Goal: Task Accomplishment & Management: Complete application form

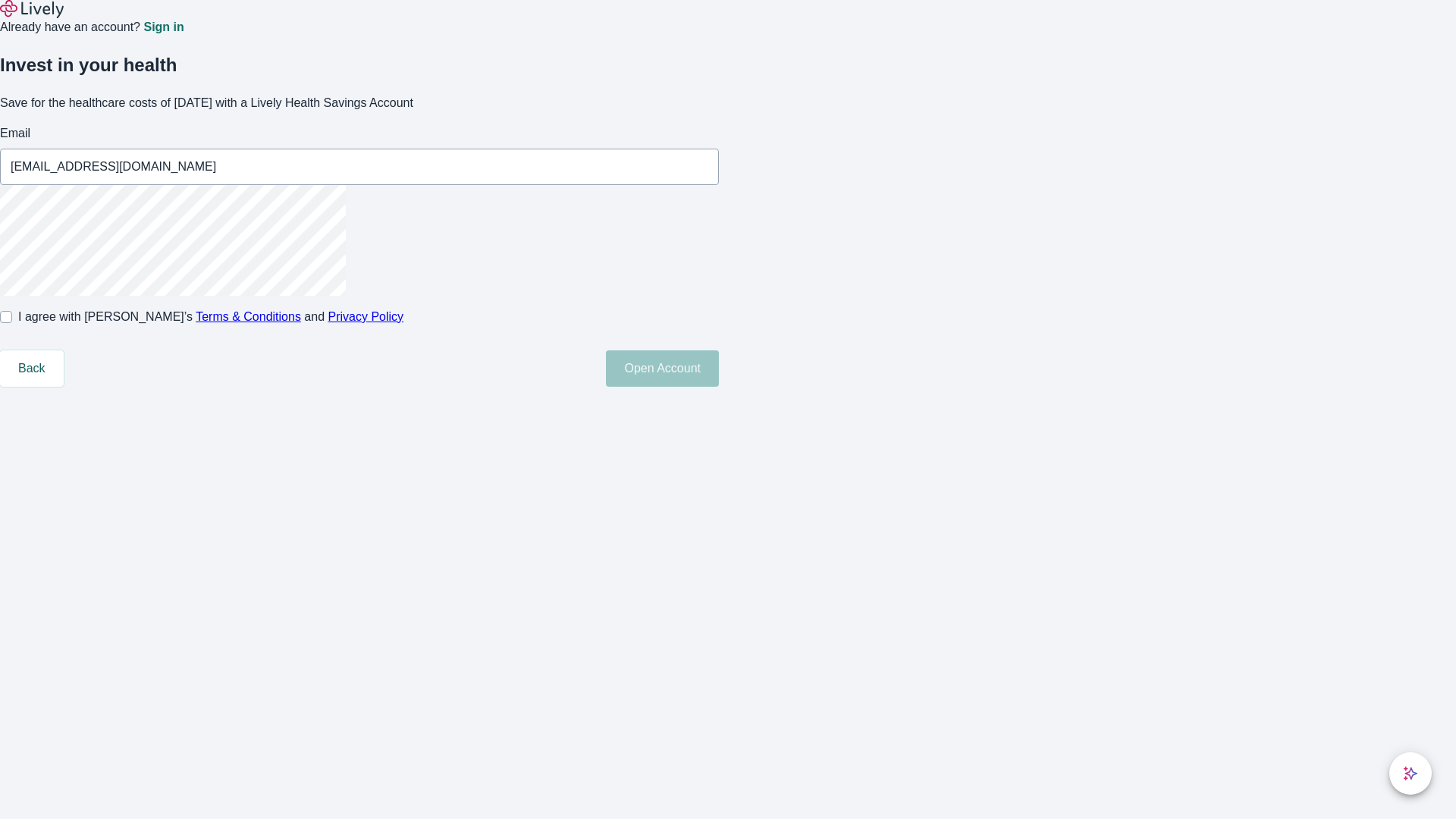
click at [12, 323] on input "I agree with Lively’s Terms & Conditions and Privacy Policy" at bounding box center [6, 317] width 12 height 12
checkbox input "true"
click at [719, 386] on button "Open Account" at bounding box center [662, 368] width 113 height 36
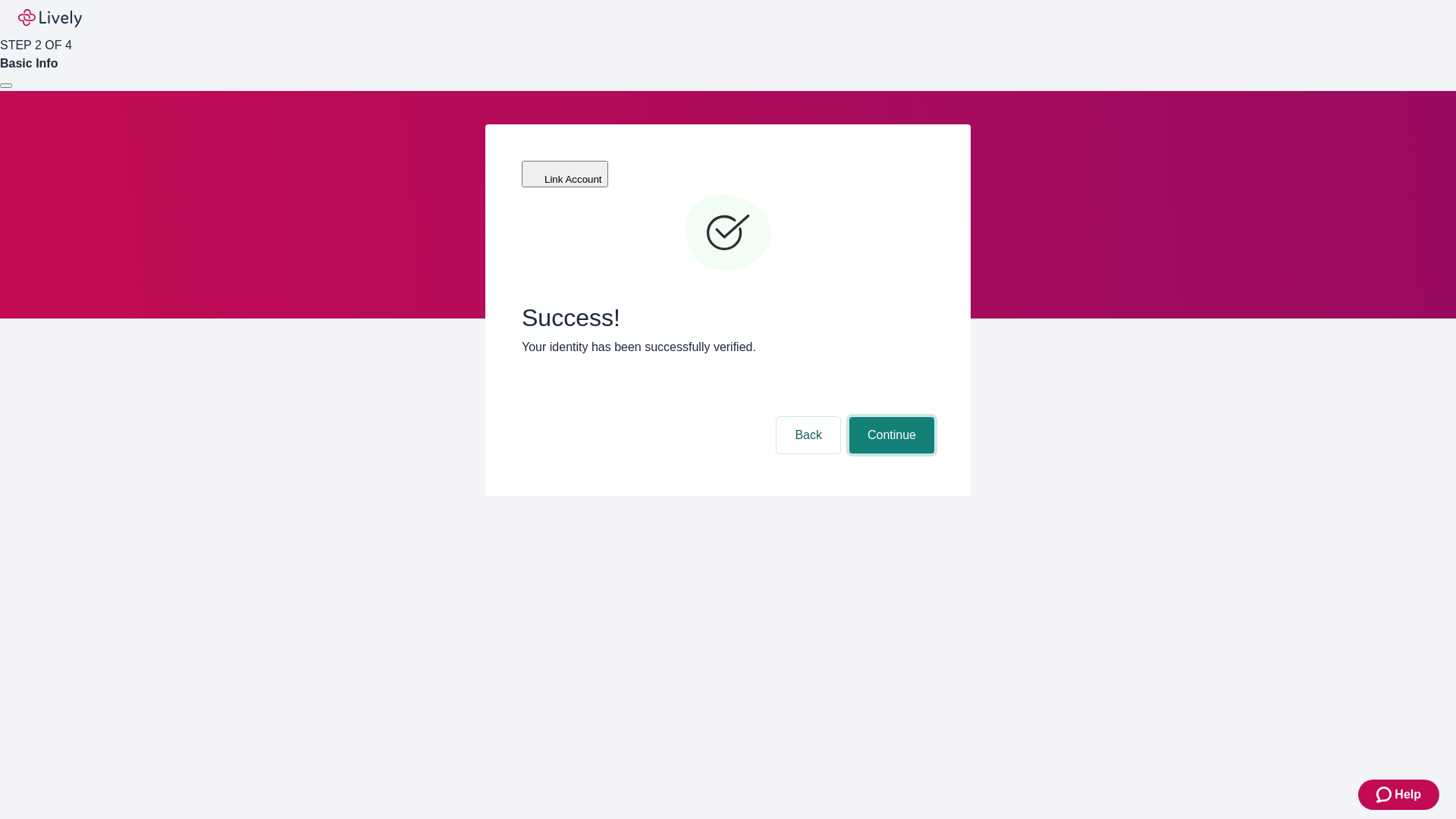
click at [890, 417] on button "Continue" at bounding box center [891, 435] width 85 height 36
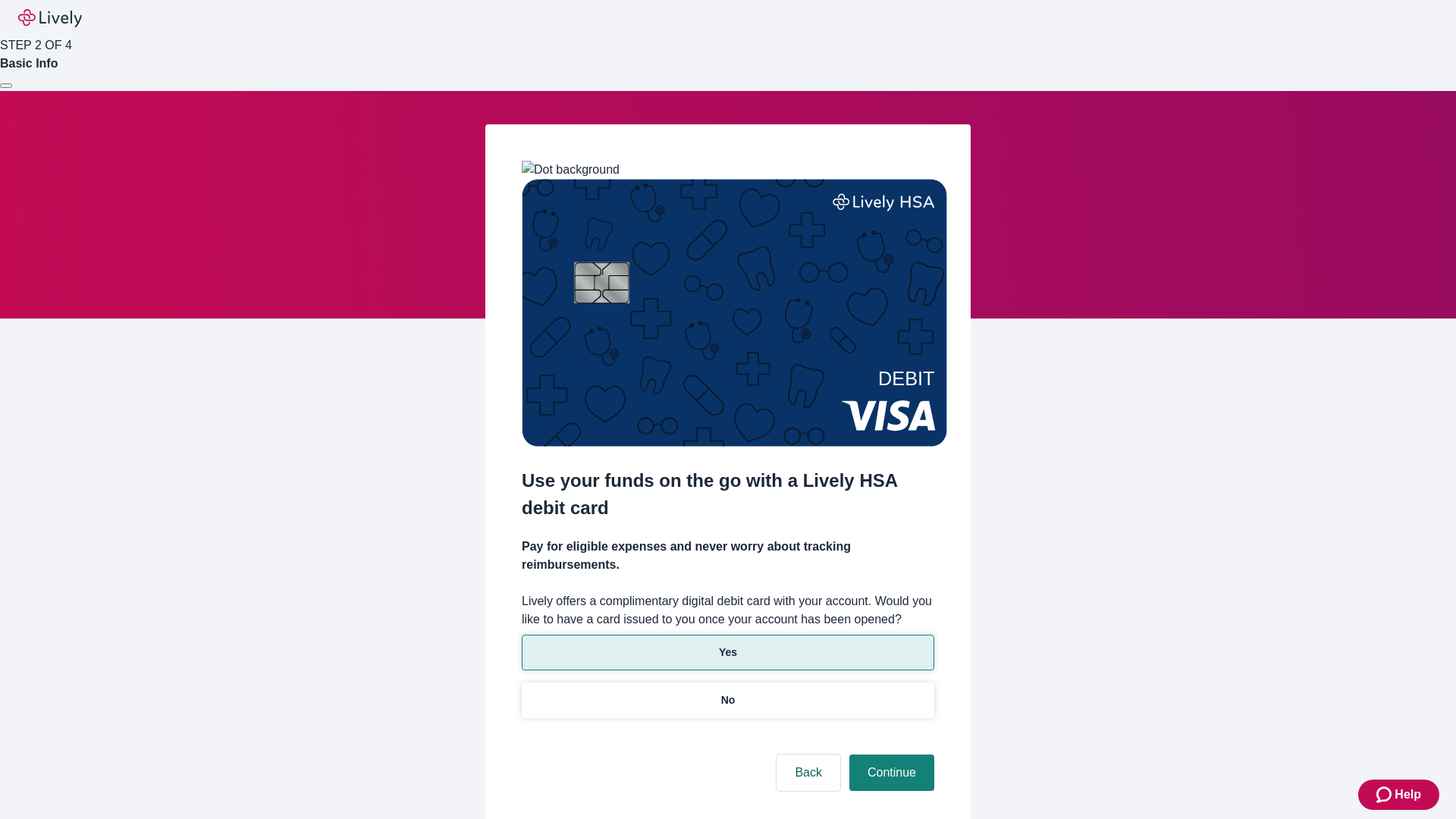
click at [727, 644] on p "Yes" at bounding box center [728, 652] width 18 height 16
click at [890, 755] on button "Continue" at bounding box center [891, 772] width 85 height 36
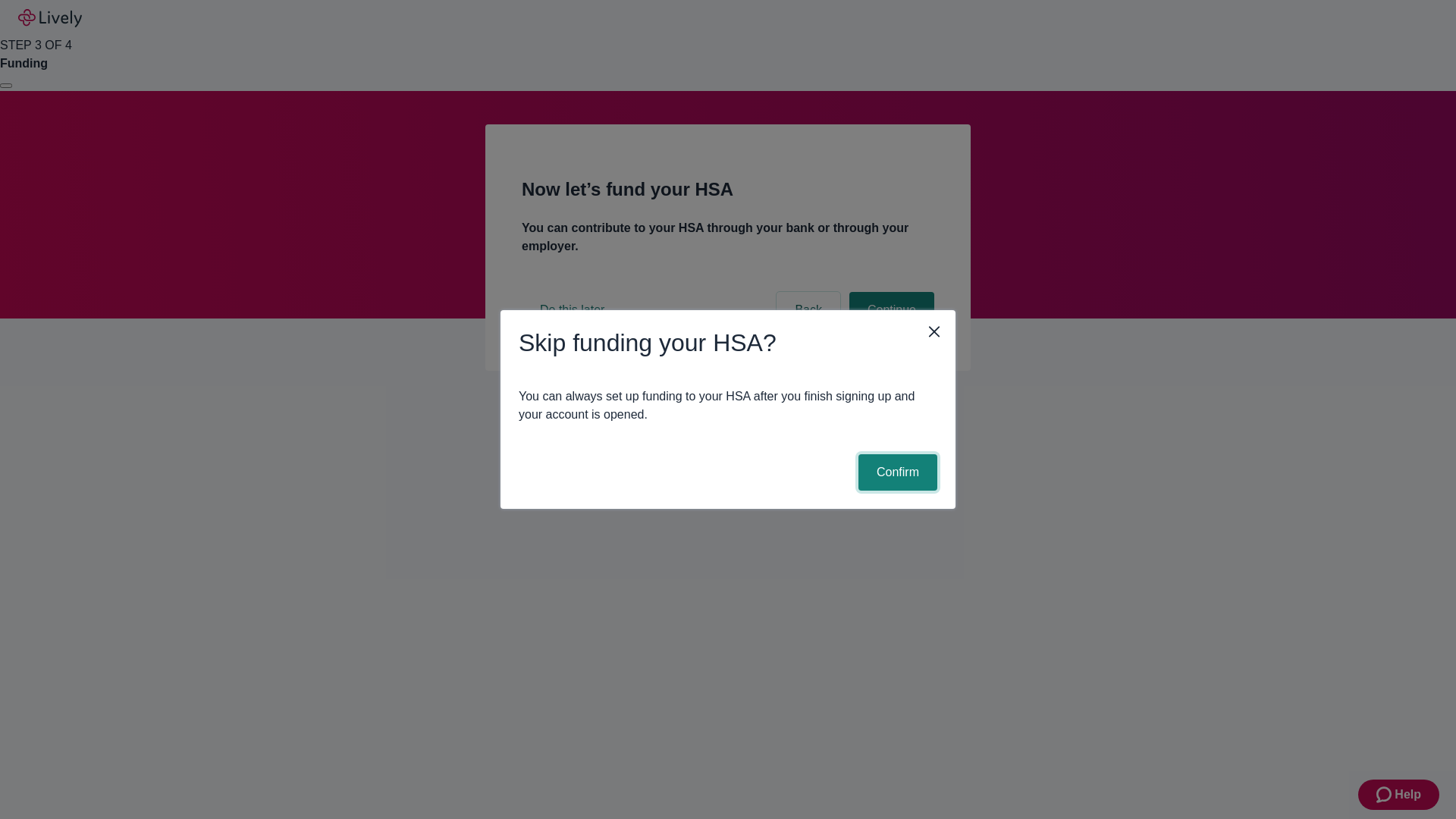
click at [896, 472] on button "Confirm" at bounding box center [898, 472] width 79 height 36
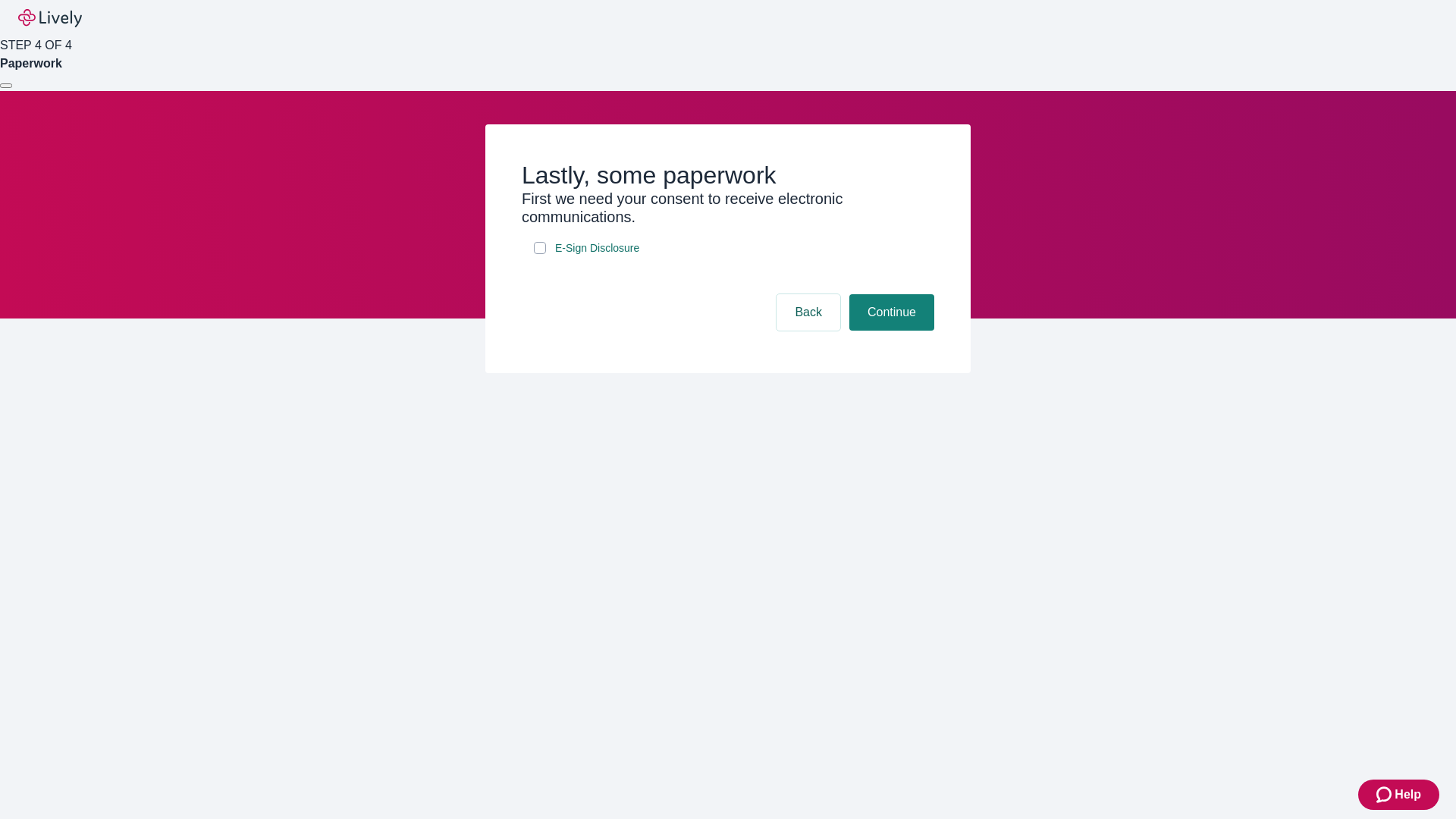
click at [540, 254] on input "E-Sign Disclosure" at bounding box center [540, 248] width 12 height 12
checkbox input "true"
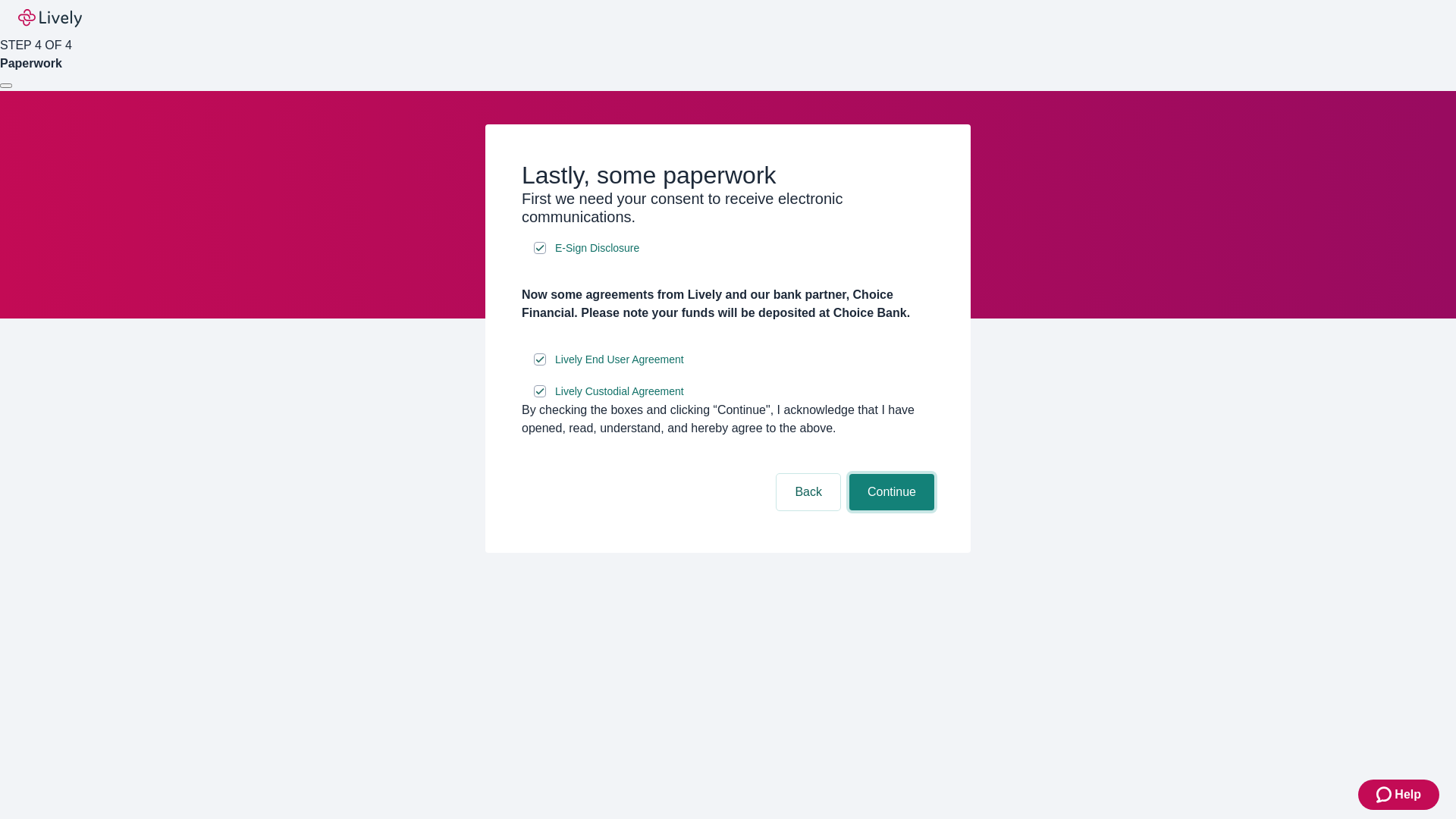
click at [890, 510] on button "Continue" at bounding box center [891, 492] width 85 height 36
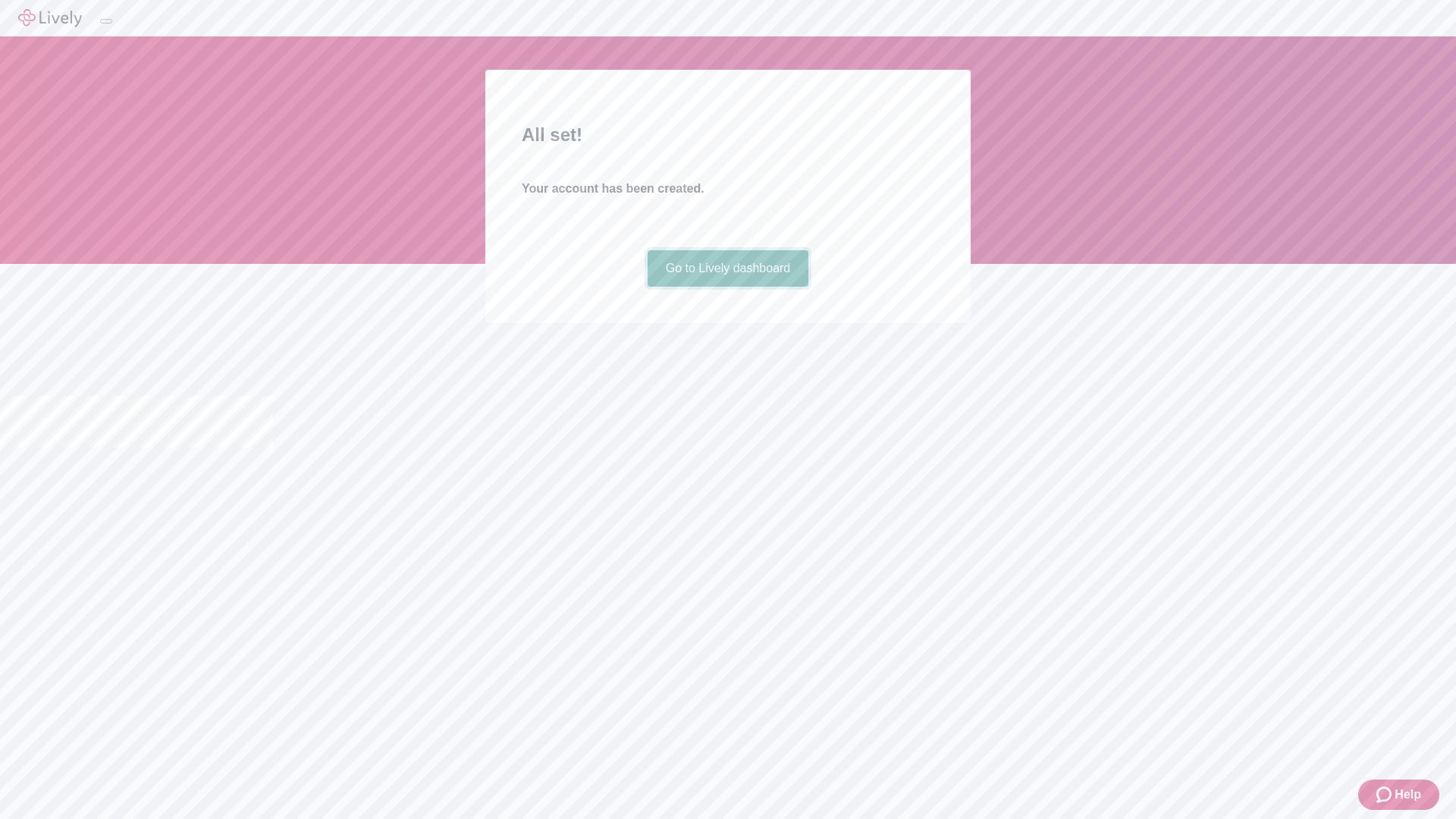
click at [727, 287] on link "Go to Lively dashboard" at bounding box center [728, 268] width 162 height 36
